Goal: Find specific fact: Find specific fact

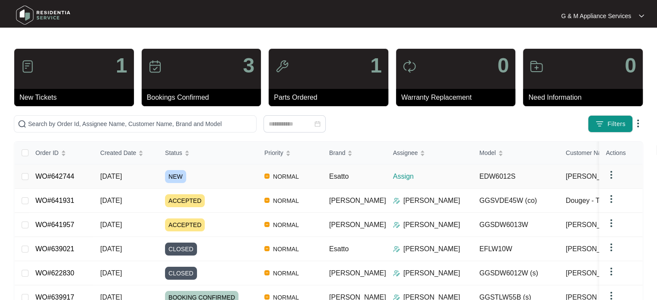
click at [65, 177] on link "WO#642744" at bounding box center [54, 176] width 39 height 7
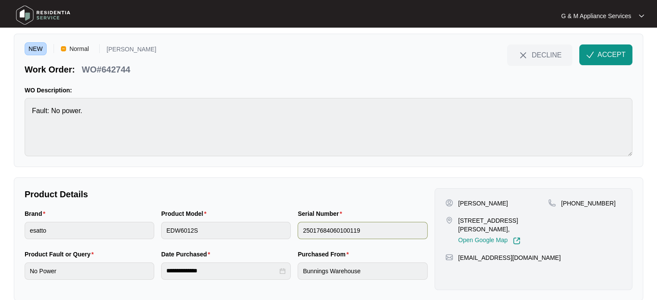
scroll to position [39, 0]
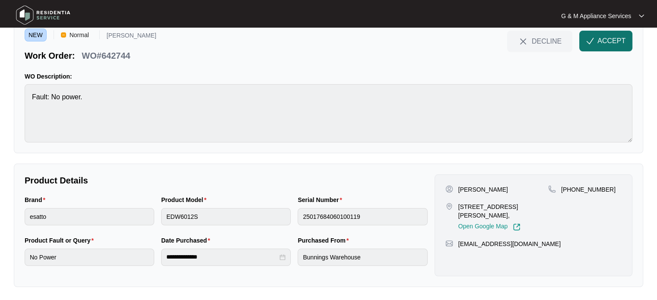
click at [594, 41] on img "button" at bounding box center [590, 41] width 8 height 8
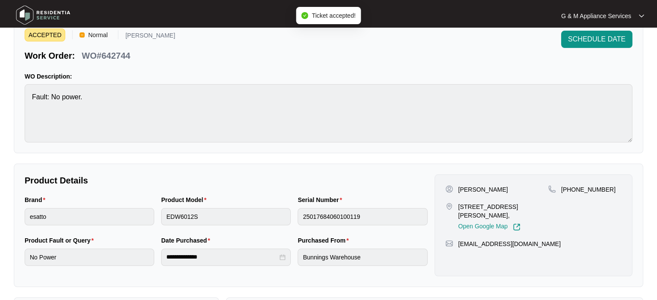
click at [100, 54] on p "WO#642744" at bounding box center [106, 56] width 48 height 12
copy div "WO#642744 SCHEDULE DATE"
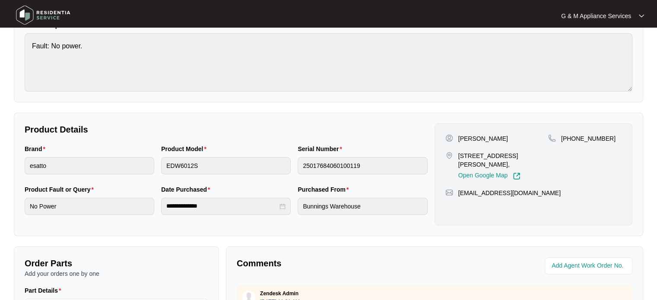
scroll to position [125, 0]
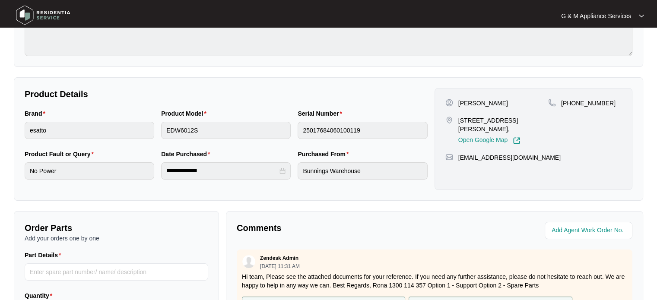
click at [460, 102] on p "[PERSON_NAME]" at bounding box center [484, 103] width 50 height 9
copy p "[PERSON_NAME]"
click at [584, 103] on p "[PHONE_NUMBER]" at bounding box center [588, 103] width 54 height 9
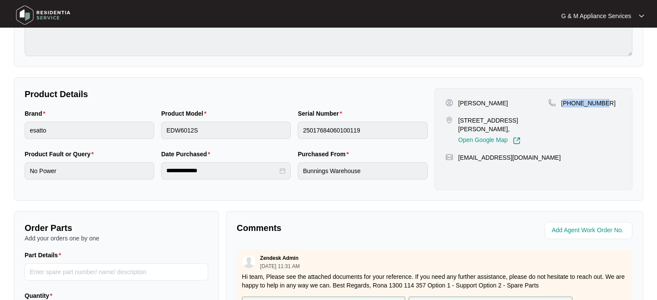
click at [584, 103] on p "[PHONE_NUMBER]" at bounding box center [588, 103] width 54 height 9
copy p "61434403477"
click at [478, 119] on p "[STREET_ADDRESS][PERSON_NAME]," at bounding box center [504, 124] width 90 height 17
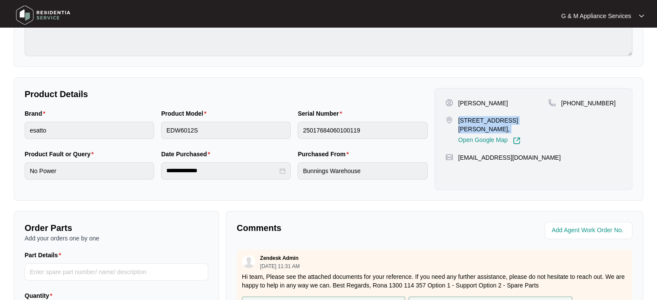
copy p "[STREET_ADDRESS][PERSON_NAME],"
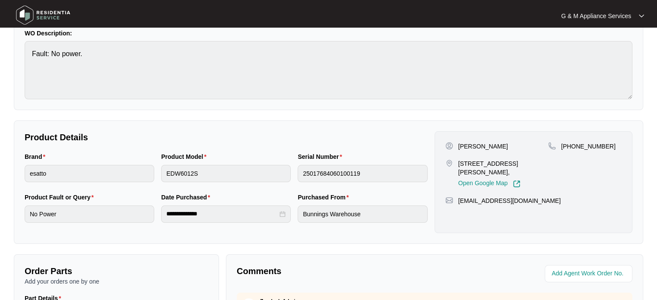
scroll to position [0, 0]
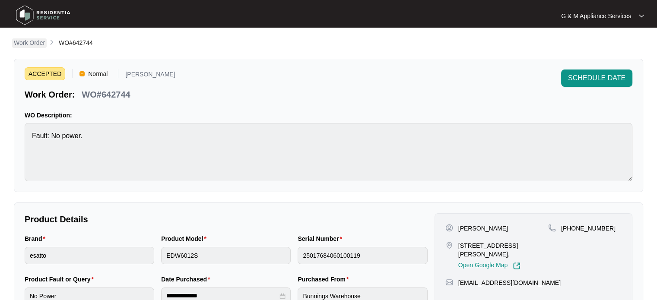
click at [36, 44] on p "Work Order" at bounding box center [29, 42] width 31 height 9
